Goal: Information Seeking & Learning: Check status

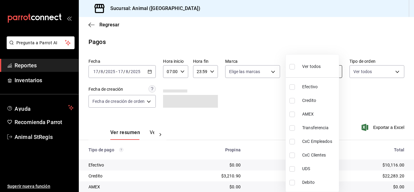
click at [293, 73] on body "Pregunta a Parrot AI Reportes Inventarios Ayuda Recomienda Parrot Animal StRegi…" at bounding box center [207, 96] width 414 height 192
click at [293, 73] on li "Ver todos" at bounding box center [312, 66] width 53 height 18
type input "5a0f3365-d715-4940-adc4-656debb7822a,fc07b02b-84a7-4dba-9bff-98bba82b1290,ff2b0…"
checkbox input "true"
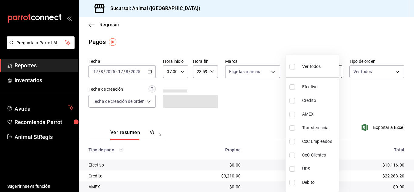
checkbox input "true"
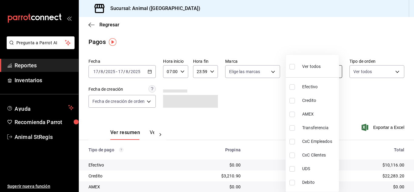
checkbox input "true"
click at [277, 86] on div at bounding box center [207, 96] width 414 height 192
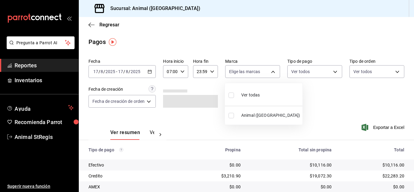
click at [258, 68] on body "Pregunta a Parrot AI Reportes Inventarios Ayuda Recomienda Parrot Animal StRegi…" at bounding box center [207, 96] width 414 height 192
click at [229, 95] on input "checkbox" at bounding box center [230, 94] width 5 height 5
checkbox input "true"
type input "3f39fcdc-c8c4-4fff-883a-47b345d9391c"
checkbox input "true"
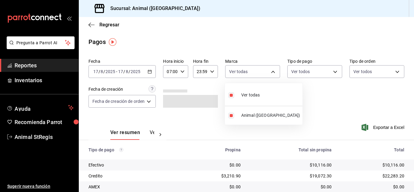
click at [318, 95] on div at bounding box center [207, 96] width 414 height 192
click at [234, 74] on body "Pregunta a Parrot AI Reportes Inventarios Ayuda Recomienda Parrot Animal StRegi…" at bounding box center [207, 96] width 414 height 192
click at [231, 94] on input "checkbox" at bounding box center [230, 94] width 5 height 5
checkbox input "true"
type input "3f39fcdc-c8c4-4fff-883a-47b345d9391c"
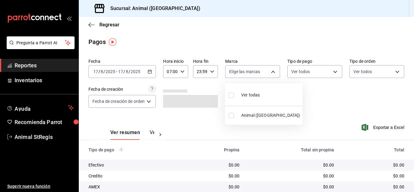
checkbox input "true"
click at [372, 111] on div at bounding box center [207, 96] width 414 height 192
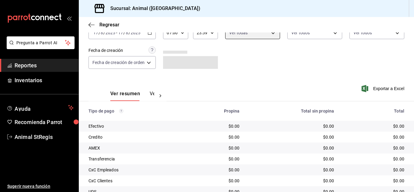
scroll to position [76, 0]
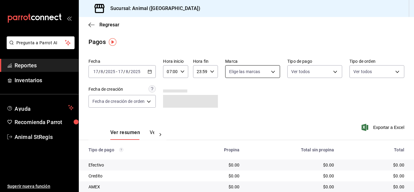
click at [246, 74] on body "Pregunta a Parrot AI Reportes Inventarios Ayuda Recomienda Parrot Animal StRegi…" at bounding box center [207, 96] width 414 height 192
click at [232, 94] on input "checkbox" at bounding box center [230, 94] width 5 height 5
checkbox input "true"
type input "3f39fcdc-c8c4-4fff-883a-47b345d9391c"
checkbox input "true"
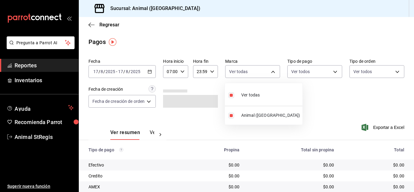
click at [319, 97] on div at bounding box center [207, 96] width 414 height 192
drag, startPoint x: 407, startPoint y: 66, endPoint x: 392, endPoint y: 76, distance: 18.6
click at [406, 75] on div "Fecha 2025-08-17 17 / 8 / 2025 - 2025-08-17 17 / 8 / 2025 Hora inicio 07:00 Hor…" at bounding box center [246, 156] width 335 height 201
click at [306, 75] on body "Pregunta a Parrot AI Reportes Inventarios Ayuda Recomienda Parrot Animal StRegi…" at bounding box center [207, 96] width 414 height 192
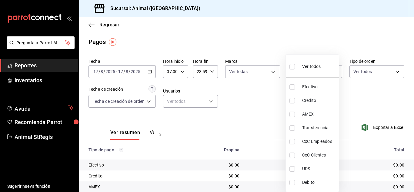
click at [296, 66] on label at bounding box center [293, 66] width 8 height 9
click at [295, 66] on input "checkbox" at bounding box center [291, 66] width 5 height 5
checkbox input "false"
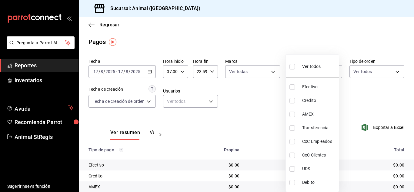
checkbox input "false"
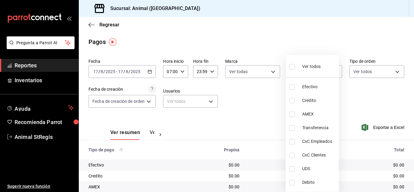
checkbox input "false"
click at [291, 67] on input "checkbox" at bounding box center [291, 66] width 5 height 5
checkbox input "true"
type input "5a0f3365-d715-4940-adc4-656debb7822a,fc07b02b-84a7-4dba-9bff-98bba82b1290,ff2b0…"
checkbox input "true"
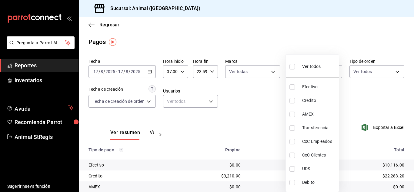
checkbox input "true"
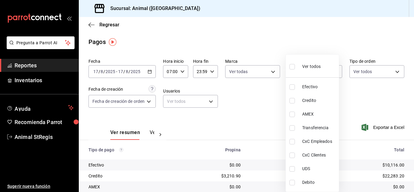
checkbox input "true"
drag, startPoint x: 228, startPoint y: 144, endPoint x: 245, endPoint y: 114, distance: 34.7
click at [228, 144] on div at bounding box center [207, 96] width 414 height 192
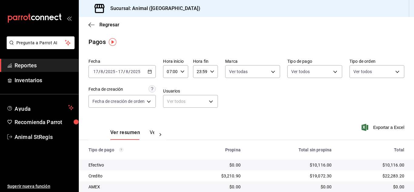
click at [346, 43] on div "Pagos" at bounding box center [246, 41] width 335 height 9
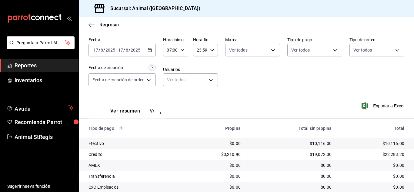
scroll to position [76, 0]
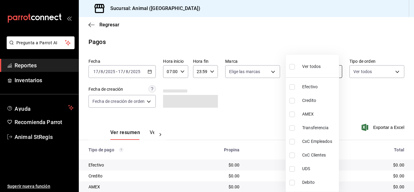
click at [294, 70] on body "Pregunta a Parrot AI Reportes Inventarios Ayuda Recomienda Parrot Animal StRegi…" at bounding box center [207, 96] width 414 height 192
click at [294, 68] on input "checkbox" at bounding box center [291, 66] width 5 height 5
checkbox input "true"
type input "5a0f3365-d715-4940-adc4-656debb7822a,fc07b02b-84a7-4dba-9bff-98bba82b1290,ff2b0…"
checkbox input "true"
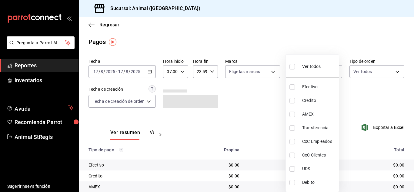
checkbox input "true"
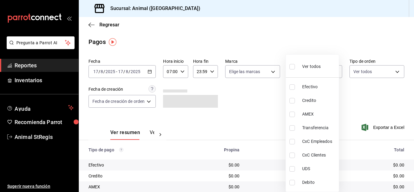
checkbox input "true"
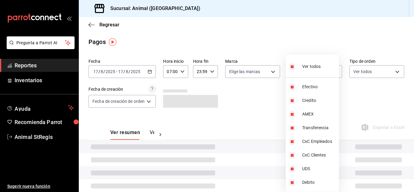
click at [273, 101] on div at bounding box center [207, 96] width 414 height 192
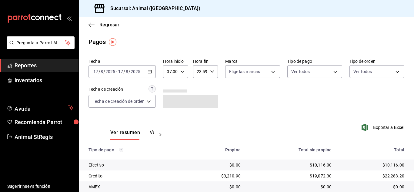
click at [271, 78] on div "Fecha [DATE] [DATE] - [DATE] [DATE] Hora inicio 07:00 Hora inicio Hora fin 23:5…" at bounding box center [246, 85] width 316 height 59
click at [295, 107] on div "Fecha [DATE] [DATE] - [DATE] [DATE] Hora inicio 07:00 Hora inicio Hora fin 23:5…" at bounding box center [246, 85] width 316 height 59
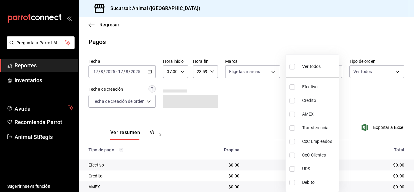
click at [289, 69] on body "Pregunta a Parrot AI Reportes Inventarios Ayuda Recomienda Parrot Animal StRegi…" at bounding box center [207, 96] width 414 height 192
click at [274, 94] on div at bounding box center [207, 96] width 414 height 192
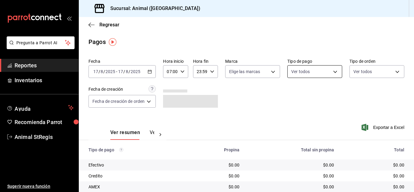
click at [296, 71] on body "Pregunta a Parrot AI Reportes Inventarios Ayuda Recomienda Parrot Animal StRegi…" at bounding box center [207, 96] width 414 height 192
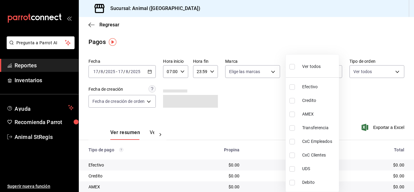
drag, startPoint x: 290, startPoint y: 67, endPoint x: 280, endPoint y: 102, distance: 36.4
click at [290, 68] on input "checkbox" at bounding box center [291, 66] width 5 height 5
checkbox input "true"
type input "5a0f3365-d715-4940-adc4-656debb7822a,fc07b02b-84a7-4dba-9bff-98bba82b1290,ff2b0…"
checkbox input "true"
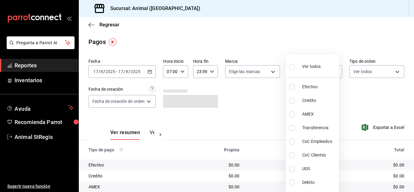
checkbox input "true"
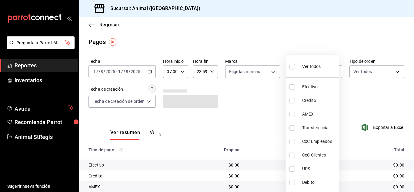
checkbox input "true"
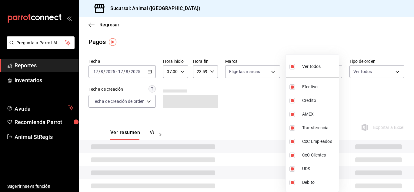
click at [278, 112] on div at bounding box center [207, 96] width 414 height 192
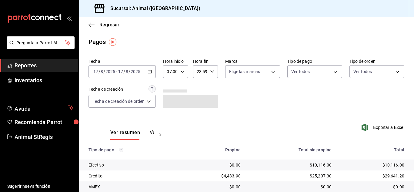
click at [365, 99] on div "Fecha [DATE] [DATE] - [DATE] [DATE] Hora inicio 07:00 Hora inicio Hora fin 23:5…" at bounding box center [246, 85] width 316 height 59
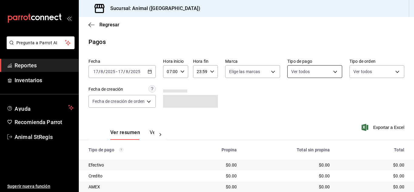
click at [319, 74] on body "Pregunta a Parrot AI Reportes Inventarios Ayuda Recomienda Parrot Animal StRegi…" at bounding box center [207, 96] width 414 height 192
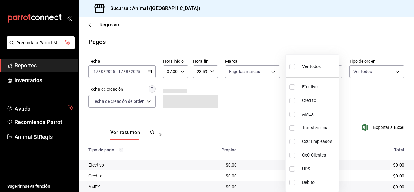
click at [291, 67] on input "checkbox" at bounding box center [291, 66] width 5 height 5
checkbox input "true"
type input "5a0f3365-d715-4940-adc4-656debb7822a,fc07b02b-84a7-4dba-9bff-98bba82b1290,ff2b0…"
checkbox input "true"
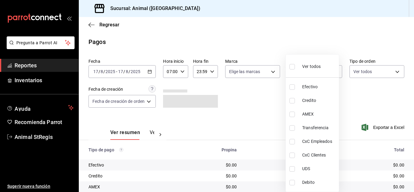
checkbox input "true"
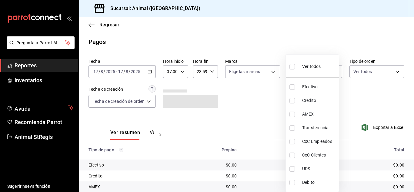
checkbox input "true"
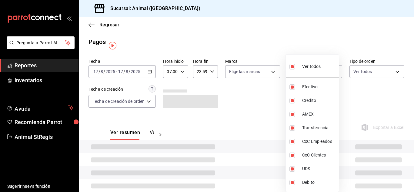
click at [275, 108] on div at bounding box center [207, 96] width 414 height 192
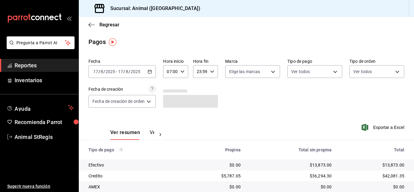
click at [295, 55] on main "Regresar Pagos Fecha 2025-08-17 17 / 8 / 2025 - 2025-08-17 17 / 8 / 2025 Hora i…" at bounding box center [246, 142] width 335 height 250
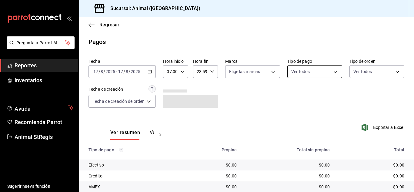
click at [309, 70] on body "Pregunta a Parrot AI Reportes Inventarios Ayuda Recomienda Parrot Animal StRegi…" at bounding box center [207, 96] width 414 height 192
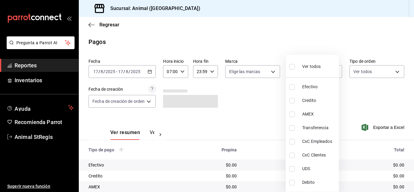
click at [293, 64] on input "checkbox" at bounding box center [291, 66] width 5 height 5
checkbox input "true"
type input "5a0f3365-d715-4940-adc4-656debb7822a,fc07b02b-84a7-4dba-9bff-98bba82b1290,ff2b0…"
checkbox input "true"
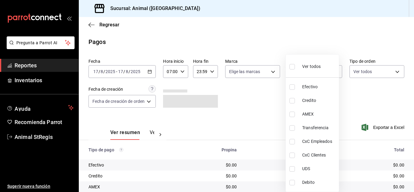
checkbox input "true"
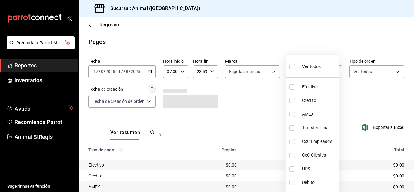
checkbox input "true"
click at [268, 42] on div at bounding box center [207, 96] width 414 height 192
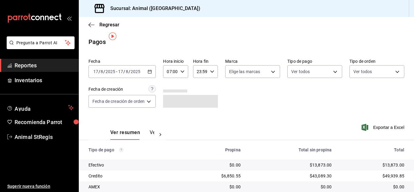
click at [399, 59] on div "Fecha 2025-08-17 17 / 8 / 2025 - 2025-08-17 17 / 8 / 2025 Hora inicio 07:00 Hor…" at bounding box center [246, 156] width 335 height 201
drag, startPoint x: 393, startPoint y: 27, endPoint x: 373, endPoint y: 14, distance: 24.0
click at [393, 26] on div "Regresar" at bounding box center [246, 24] width 335 height 15
click at [304, 73] on body "Pregunta a Parrot AI Reportes Inventarios Ayuda Recomienda Parrot Animal StRegi…" at bounding box center [207, 96] width 414 height 192
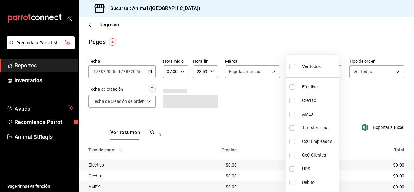
click at [293, 68] on input "checkbox" at bounding box center [291, 66] width 5 height 5
checkbox input "true"
type input "5a0f3365-d715-4940-adc4-656debb7822a,fc07b02b-84a7-4dba-9bff-98bba82b1290,ff2b0…"
checkbox input "true"
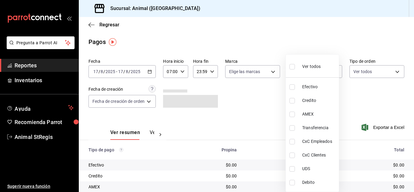
checkbox input "true"
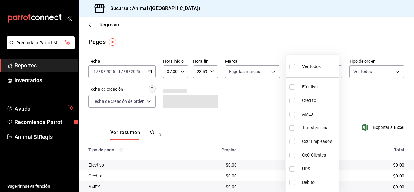
checkbox input "true"
click at [275, 87] on div at bounding box center [207, 96] width 414 height 192
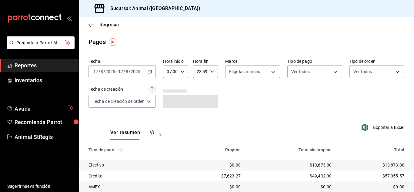
click at [375, 39] on div "Pagos" at bounding box center [246, 41] width 335 height 9
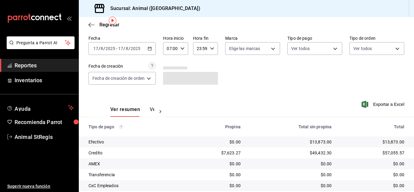
scroll to position [13, 0]
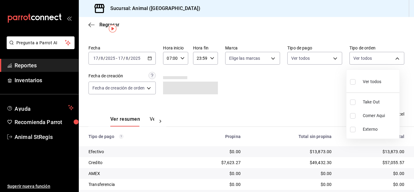
drag, startPoint x: 398, startPoint y: 56, endPoint x: 413, endPoint y: 174, distance: 118.5
click at [413, 174] on body "Pregunta a Parrot AI Reportes Inventarios Ayuda Recomienda Parrot Animal StRegi…" at bounding box center [207, 96] width 414 height 192
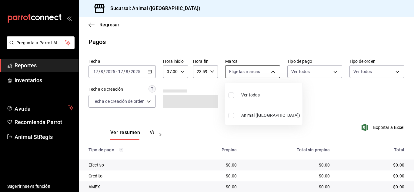
click at [246, 72] on body "Pregunta a Parrot AI Reportes Inventarios Ayuda Recomienda Parrot Animal StRegi…" at bounding box center [207, 96] width 414 height 192
drag, startPoint x: 232, startPoint y: 96, endPoint x: 260, endPoint y: 89, distance: 29.5
click at [233, 93] on input "checkbox" at bounding box center [230, 94] width 5 height 5
checkbox input "true"
type input "3f39fcdc-c8c4-4fff-883a-47b345d9391c"
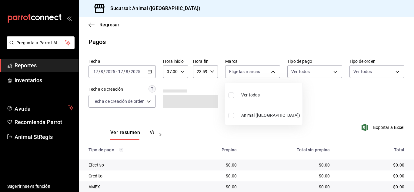
checkbox input "true"
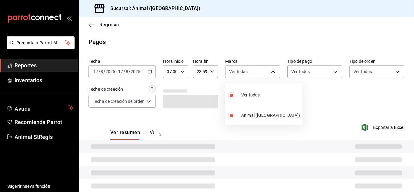
click at [326, 88] on div at bounding box center [207, 96] width 414 height 192
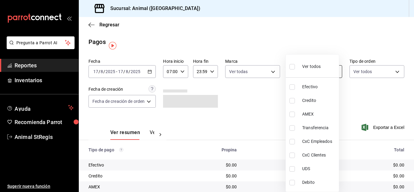
click at [304, 70] on body "Pregunta a Parrot AI Reportes Inventarios Ayuda Recomienda Parrot Animal StRegi…" at bounding box center [207, 96] width 414 height 192
click at [292, 66] on input "checkbox" at bounding box center [291, 66] width 5 height 5
checkbox input "true"
type input "5a0f3365-d715-4940-adc4-656debb7822a,fc07b02b-84a7-4dba-9bff-98bba82b1290,ff2b0…"
checkbox input "true"
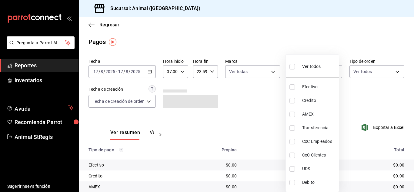
checkbox input "true"
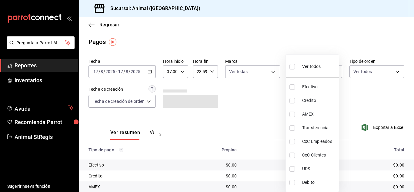
checkbox input "true"
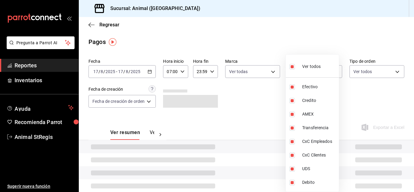
click at [277, 124] on div at bounding box center [207, 96] width 414 height 192
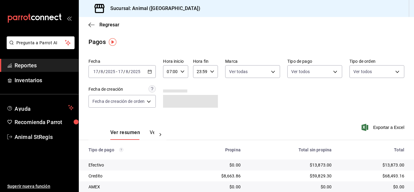
click at [392, 42] on div "Pagos" at bounding box center [246, 41] width 335 height 9
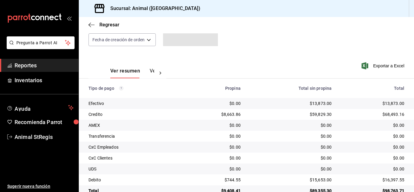
scroll to position [76, 0]
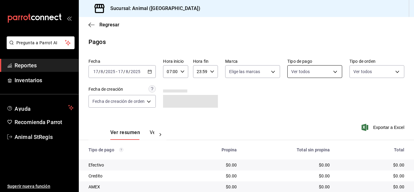
click at [313, 70] on body "Pregunta a Parrot AI Reportes Inventarios Ayuda Recomienda Parrot Animal StRegi…" at bounding box center [207, 96] width 414 height 192
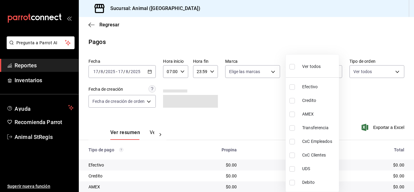
click at [293, 67] on input "checkbox" at bounding box center [291, 66] width 5 height 5
checkbox input "true"
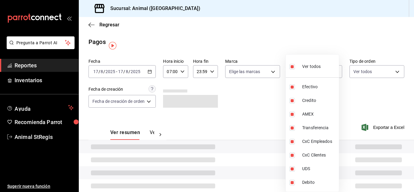
type input "5a0f3365-d715-4940-adc4-656debb7822a,fc07b02b-84a7-4dba-9bff-98bba82b1290,ff2b0…"
checkbox input "true"
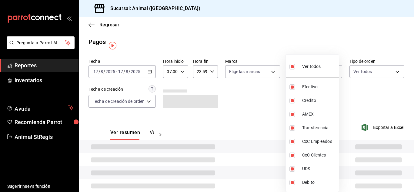
checkbox input "true"
drag, startPoint x: 275, startPoint y: 90, endPoint x: 270, endPoint y: 88, distance: 4.9
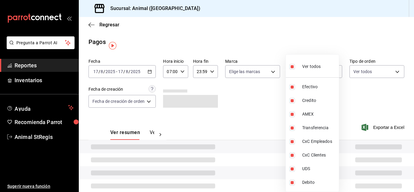
click at [274, 90] on div at bounding box center [207, 96] width 414 height 192
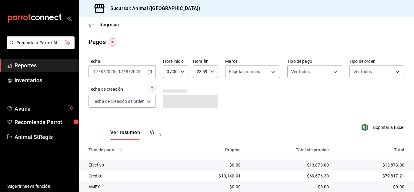
click at [227, 72] on div "Ver todos Efectivo Credito AMEX Transferencia CxC Empleados CxC Clientes UDS De…" at bounding box center [207, 96] width 414 height 192
click at [232, 74] on body "Pregunta a Parrot AI Reportes Inventarios Ayuda Recomienda Parrot Animal StRegi…" at bounding box center [207, 96] width 414 height 192
drag, startPoint x: 233, startPoint y: 92, endPoint x: 282, endPoint y: 91, distance: 49.1
click at [233, 92] on input "checkbox" at bounding box center [230, 94] width 5 height 5
checkbox input "true"
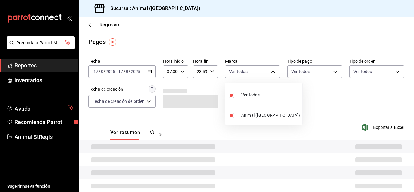
type input "3f39fcdc-c8c4-4fff-883a-47b345d9391c"
checkbox input "true"
drag, startPoint x: 291, startPoint y: 92, endPoint x: 413, endPoint y: 71, distance: 124.6
click at [291, 92] on div at bounding box center [207, 96] width 414 height 192
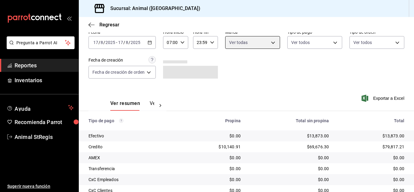
scroll to position [76, 0]
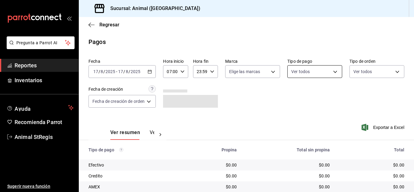
click at [316, 72] on body "Pregunta a Parrot AI Reportes Inventarios Ayuda Recomienda Parrot Animal StRegi…" at bounding box center [207, 96] width 414 height 192
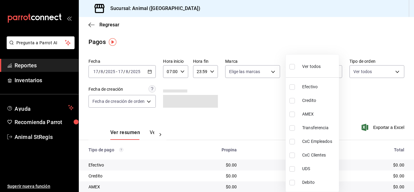
drag, startPoint x: 293, startPoint y: 68, endPoint x: 273, endPoint y: 86, distance: 27.2
click at [292, 68] on input "checkbox" at bounding box center [291, 66] width 5 height 5
checkbox input "true"
type input "5a0f3365-d715-4940-adc4-656debb7822a,fc07b02b-84a7-4dba-9bff-98bba82b1290,ff2b0…"
checkbox input "true"
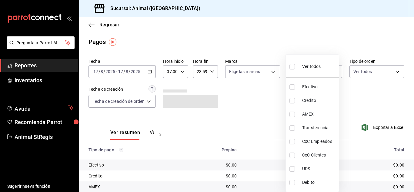
checkbox input "true"
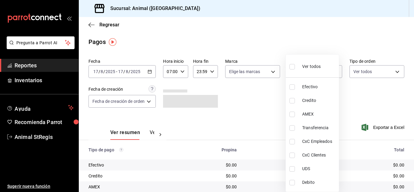
checkbox input "true"
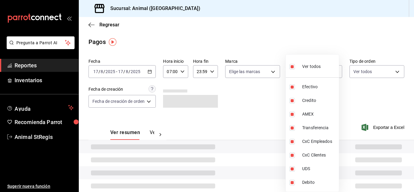
click at [273, 86] on div at bounding box center [207, 96] width 414 height 192
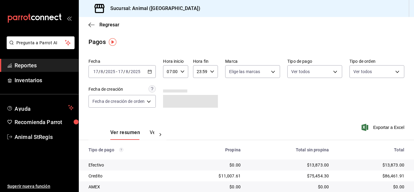
drag, startPoint x: 240, startPoint y: 92, endPoint x: 239, endPoint y: 82, distance: 10.4
click at [241, 93] on div "Fecha [DATE] [DATE] - [DATE] [DATE] Hora inicio 07:00 Hora inicio Hora fin 23:5…" at bounding box center [246, 85] width 316 height 59
click at [240, 73] on body "Pregunta a Parrot AI Reportes Inventarios Ayuda Recomienda Parrot Animal StRegi…" at bounding box center [207, 96] width 414 height 192
click at [229, 94] on input "checkbox" at bounding box center [230, 94] width 5 height 5
checkbox input "true"
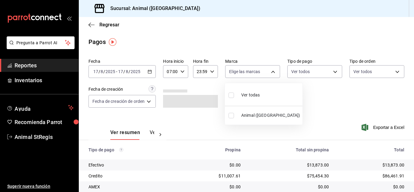
type input "3f39fcdc-c8c4-4fff-883a-47b345d9391c"
checkbox input "true"
click at [286, 90] on div at bounding box center [207, 96] width 414 height 192
click at [341, 51] on main "Regresar Pagos Fecha [DATE] [DATE] - [DATE] [DATE] Hora inicio 07:00 Hora inici…" at bounding box center [246, 142] width 335 height 250
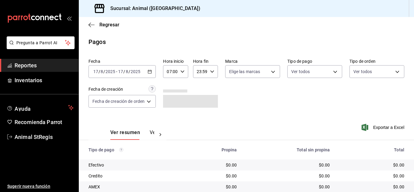
click at [315, 73] on body "Pregunta a Parrot AI Reportes Inventarios Ayuda Recomienda Parrot Animal StRegi…" at bounding box center [207, 96] width 414 height 192
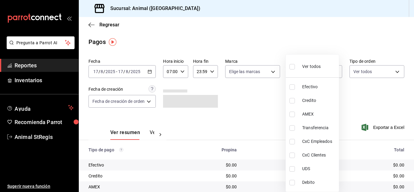
click at [290, 63] on label at bounding box center [293, 66] width 8 height 9
click at [290, 64] on input "checkbox" at bounding box center [291, 66] width 5 height 5
checkbox input "false"
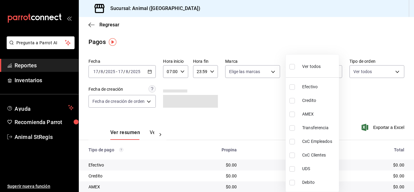
checkbox input "false"
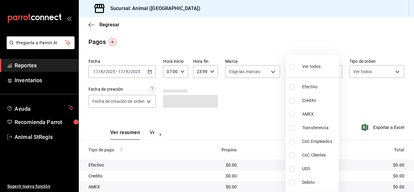
checkbox input "false"
click at [290, 68] on input "checkbox" at bounding box center [291, 66] width 5 height 5
checkbox input "true"
type input "5a0f3365-d715-4940-adc4-656debb7822a,fc07b02b-84a7-4dba-9bff-98bba82b1290,ff2b0…"
checkbox input "true"
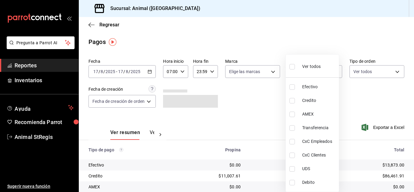
checkbox input "true"
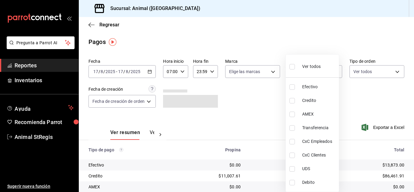
checkbox input "true"
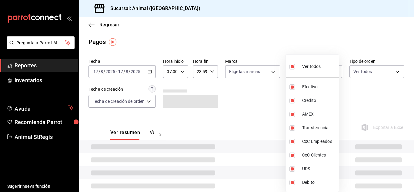
click at [269, 94] on div at bounding box center [207, 96] width 414 height 192
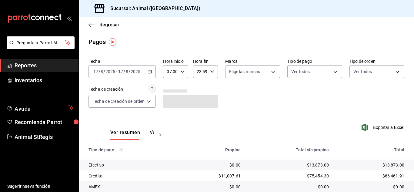
click at [255, 74] on div "Ver todos Efectivo Credito AMEX Transferencia CxC Empleados CxC Clientes UDS De…" at bounding box center [207, 96] width 414 height 192
click at [240, 73] on body "Pregunta a Parrot AI Reportes Inventarios Ayuda Recomienda Parrot Animal StRegi…" at bounding box center [207, 96] width 414 height 192
click at [231, 94] on input "checkbox" at bounding box center [230, 94] width 5 height 5
checkbox input "true"
type input "3f39fcdc-c8c4-4fff-883a-47b345d9391c"
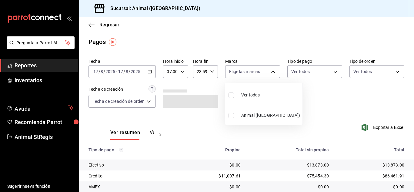
checkbox input "true"
click at [279, 38] on div at bounding box center [207, 96] width 414 height 192
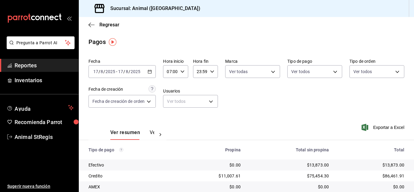
click at [315, 32] on div "Regresar" at bounding box center [246, 24] width 335 height 15
click at [195, 21] on div "Regresar" at bounding box center [246, 24] width 335 height 15
click at [230, 72] on body "Pregunta a Parrot AI Reportes Inventarios Ayuda Recomienda Parrot Animal StRegi…" at bounding box center [207, 96] width 414 height 192
click at [234, 50] on div at bounding box center [207, 96] width 414 height 192
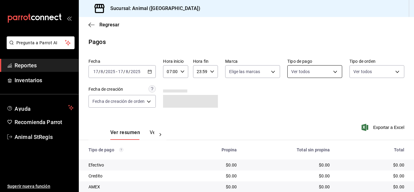
click at [300, 75] on body "Pregunta a Parrot AI Reportes Inventarios Ayuda Recomienda Parrot Animal StRegi…" at bounding box center [207, 96] width 414 height 192
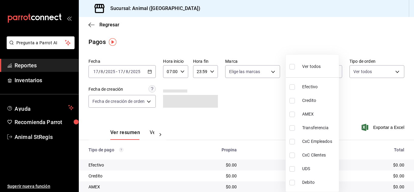
click at [290, 69] on label at bounding box center [293, 66] width 8 height 9
click at [290, 69] on input "checkbox" at bounding box center [291, 66] width 5 height 5
checkbox input "false"
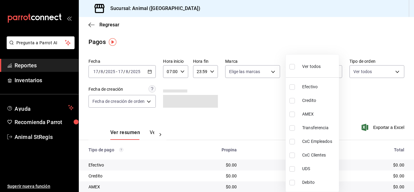
checkbox input "false"
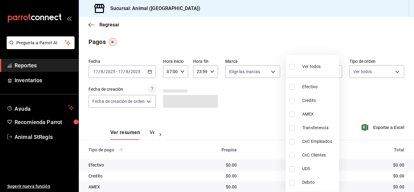
checkbox input "false"
click at [293, 65] on input "checkbox" at bounding box center [291, 66] width 5 height 5
checkbox input "true"
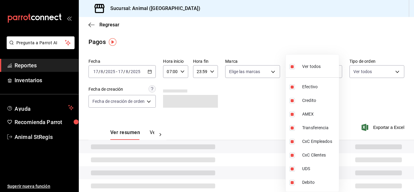
type input "5a0f3365-d715-4940-adc4-656debb7822a,fc07b02b-84a7-4dba-9bff-98bba82b1290,ff2b0…"
checkbox input "true"
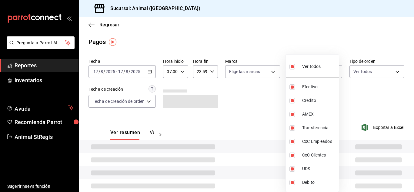
checkbox input "true"
click at [254, 73] on div at bounding box center [207, 96] width 414 height 192
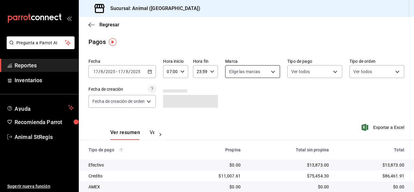
click at [245, 74] on body "Pregunta a Parrot AI Reportes Inventarios Ayuda Recomienda Parrot Animal StRegi…" at bounding box center [207, 96] width 414 height 192
click at [232, 94] on input "checkbox" at bounding box center [230, 94] width 5 height 5
checkbox input "true"
type input "3f39fcdc-c8c4-4fff-883a-47b345d9391c"
checkbox input "true"
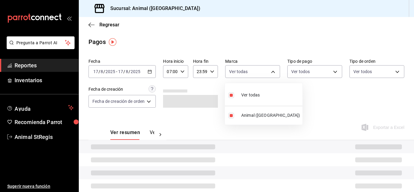
click at [341, 100] on div at bounding box center [207, 96] width 414 height 192
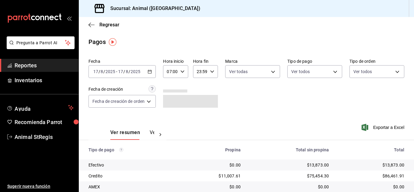
drag, startPoint x: 298, startPoint y: 41, endPoint x: 129, endPoint y: 30, distance: 169.3
click at [297, 41] on div "Pagos" at bounding box center [246, 41] width 335 height 9
